Goal: Subscribe to service/newsletter

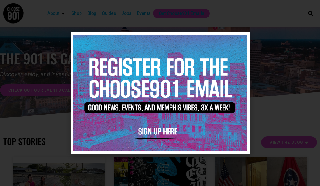
click at [240, 43] on img at bounding box center [160, 93] width 174 height 116
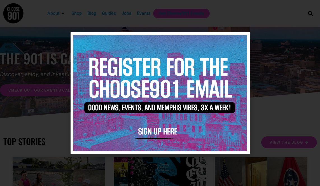
click at [241, 39] on icon "Close" at bounding box center [242, 40] width 4 height 4
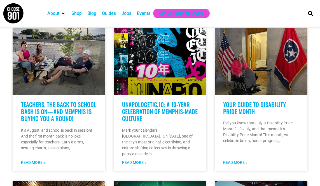
scroll to position [121, 0]
